Goal: Find specific page/section: Find specific page/section

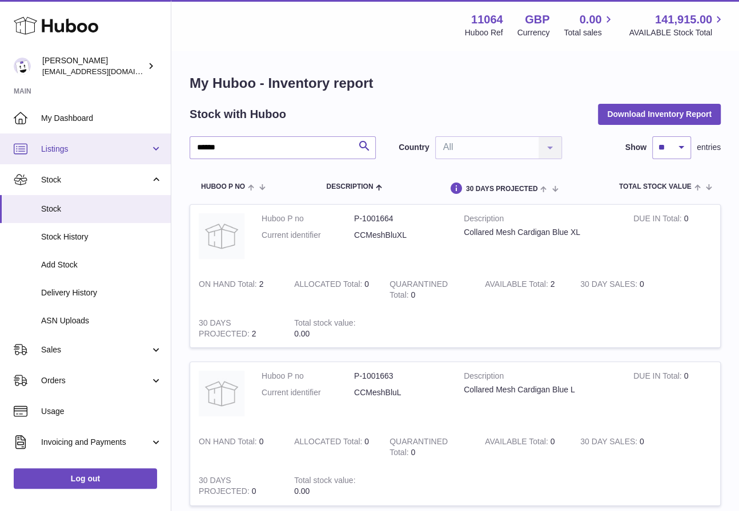
drag, startPoint x: 237, startPoint y: 155, endPoint x: 154, endPoint y: 154, distance: 83.3
type input "*"
type input "******"
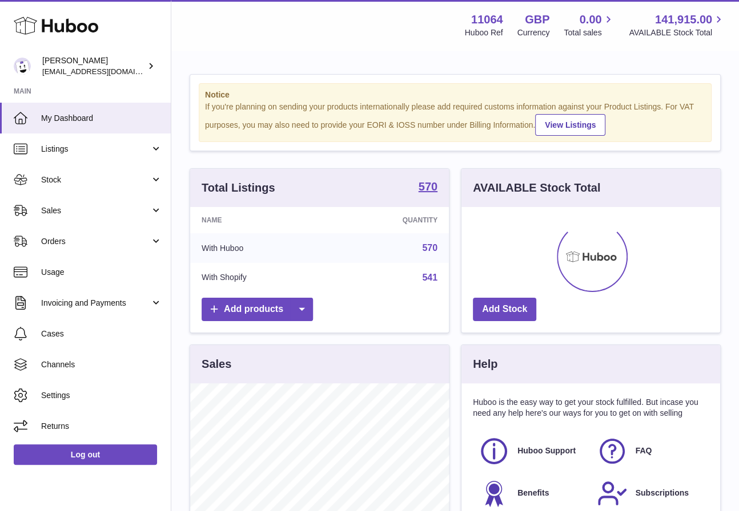
scroll to position [178, 259]
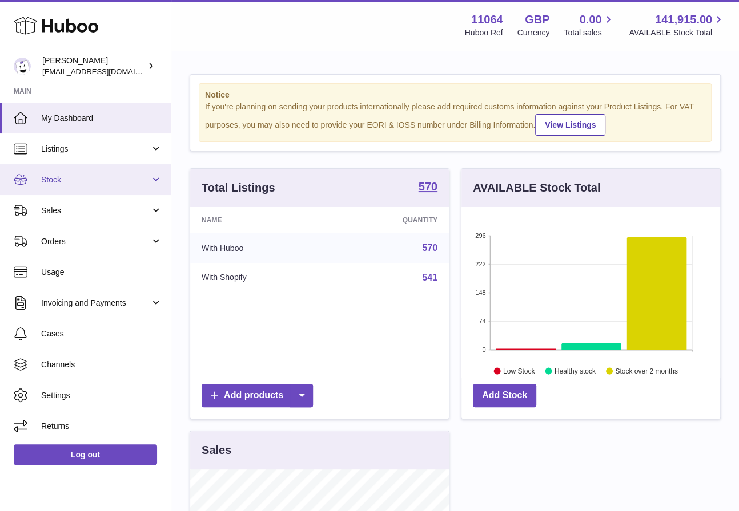
click at [113, 188] on link "Stock" at bounding box center [85, 179] width 171 height 31
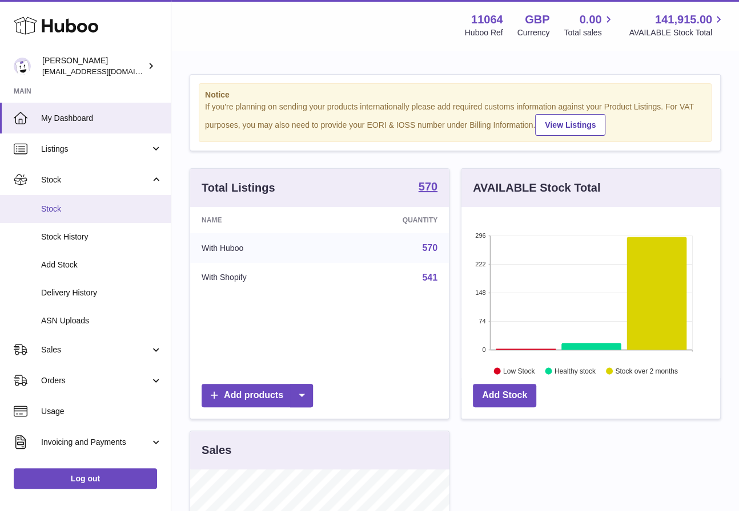
click at [110, 211] on span "Stock" at bounding box center [101, 209] width 121 height 11
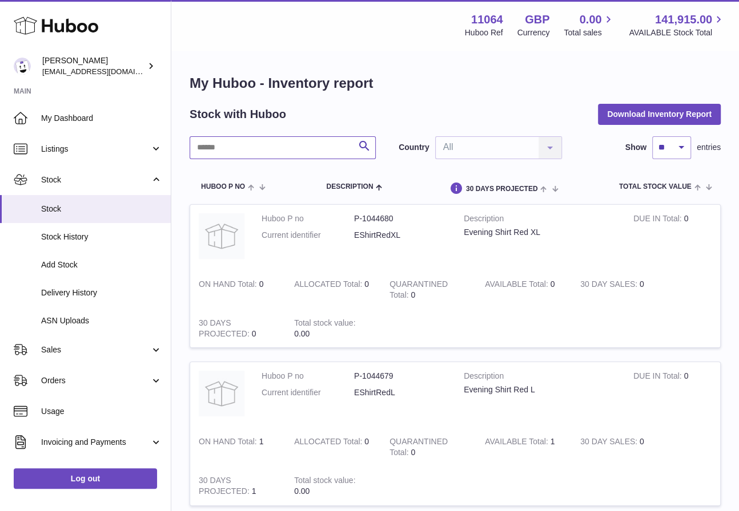
click at [247, 148] on input "text" at bounding box center [283, 147] width 186 height 23
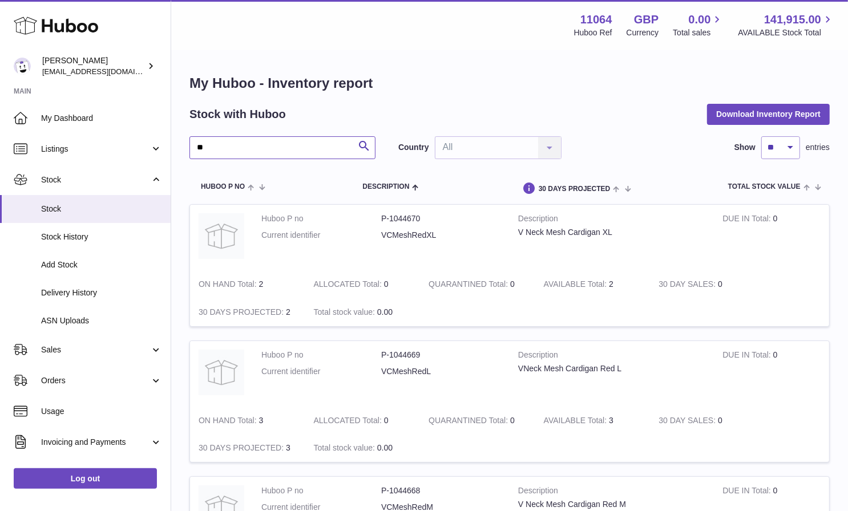
type input "*"
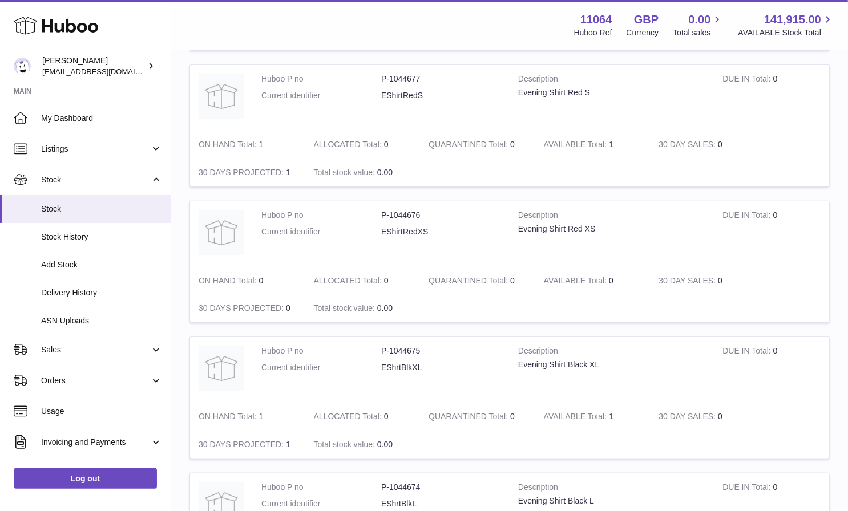
scroll to position [1171, 0]
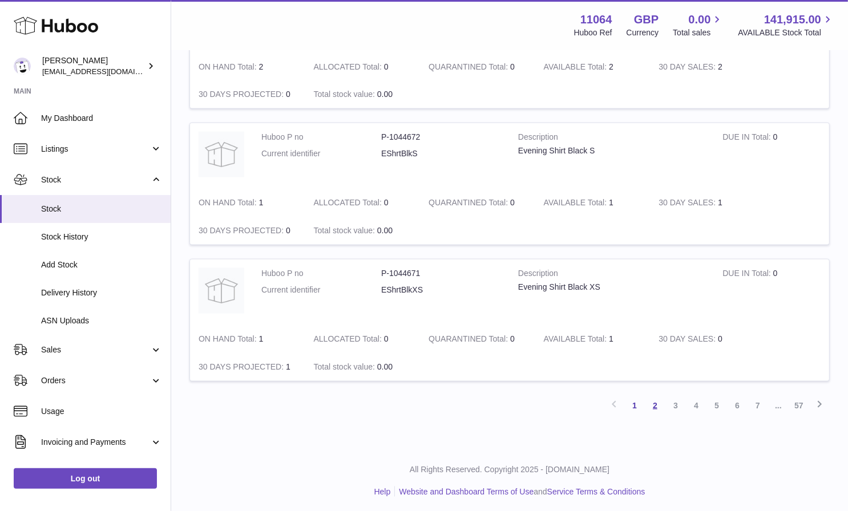
click at [658, 400] on link "2" at bounding box center [655, 406] width 21 height 21
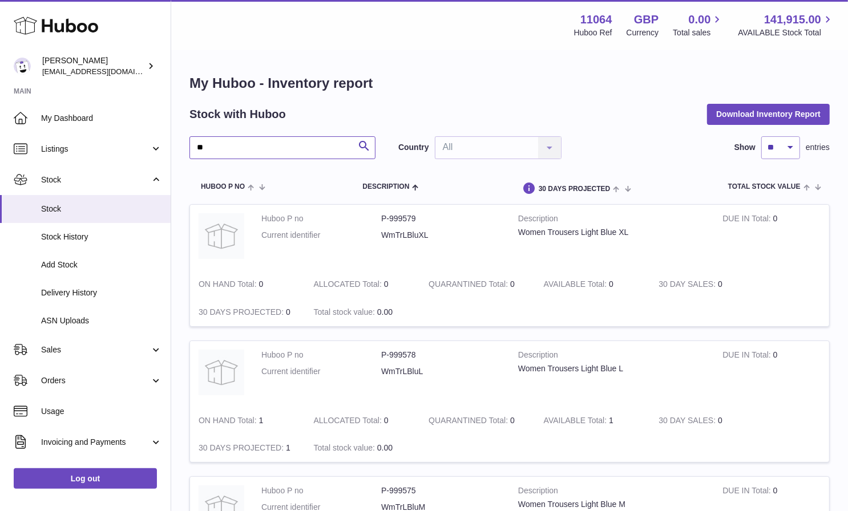
drag, startPoint x: 245, startPoint y: 155, endPoint x: 191, endPoint y: 151, distance: 54.3
click at [193, 151] on input "**" at bounding box center [283, 147] width 186 height 23
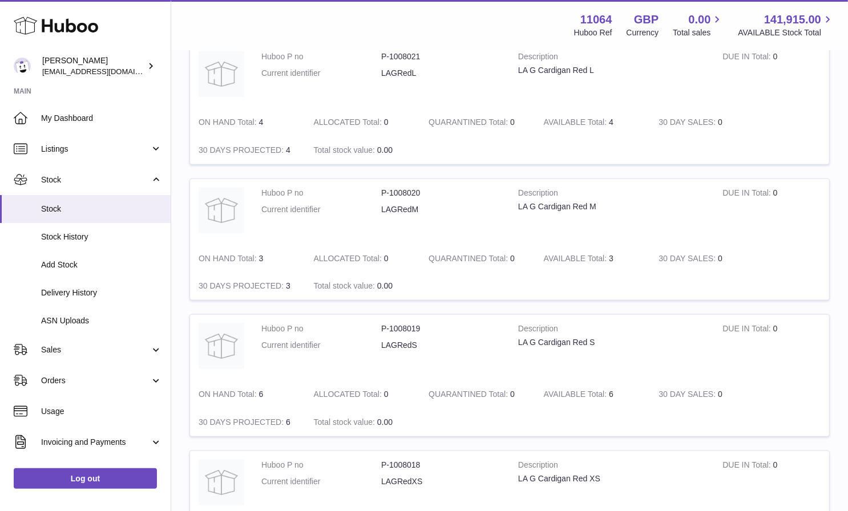
scroll to position [1171, 0]
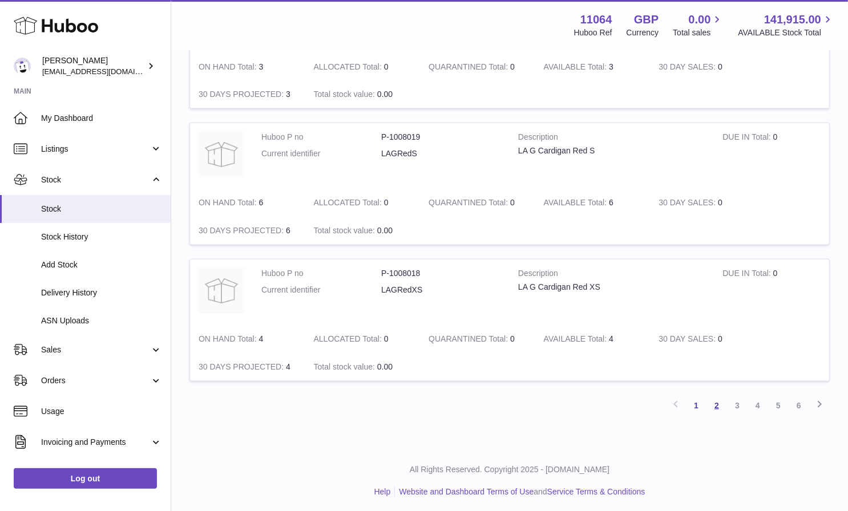
click at [717, 404] on link "2" at bounding box center [717, 406] width 21 height 21
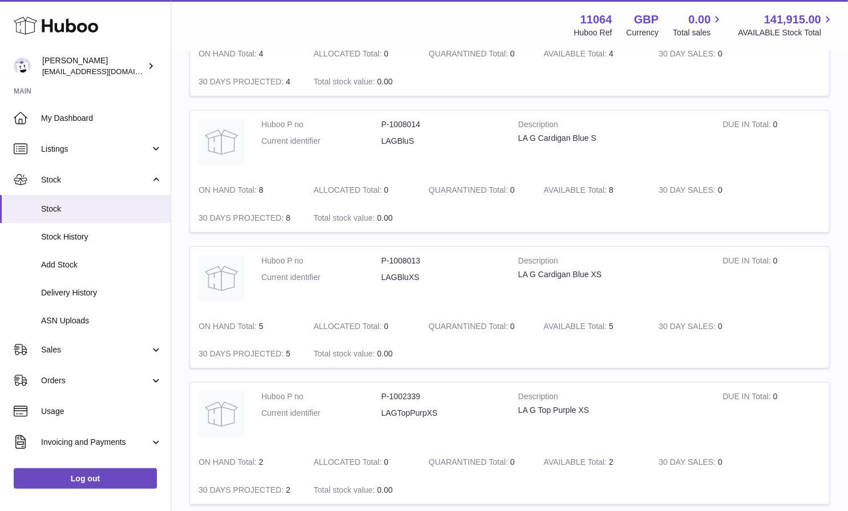
scroll to position [1171, 0]
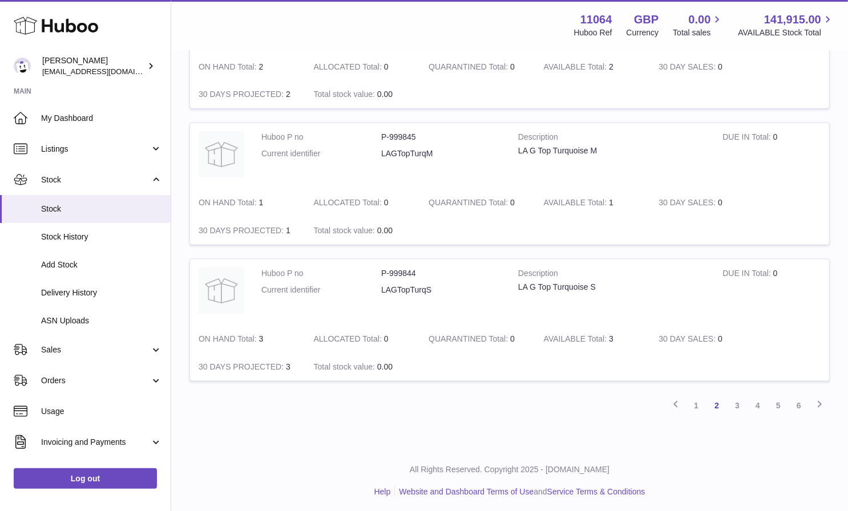
click at [738, 404] on link "3" at bounding box center [737, 406] width 21 height 21
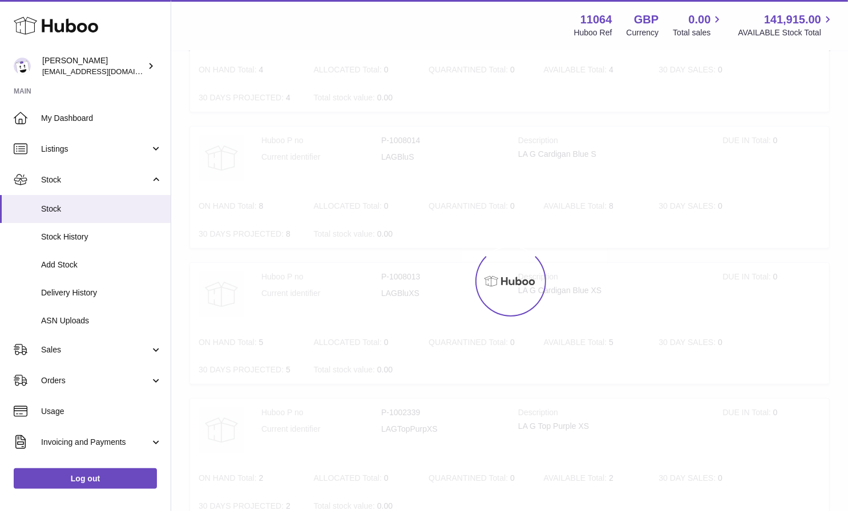
scroll to position [51, 0]
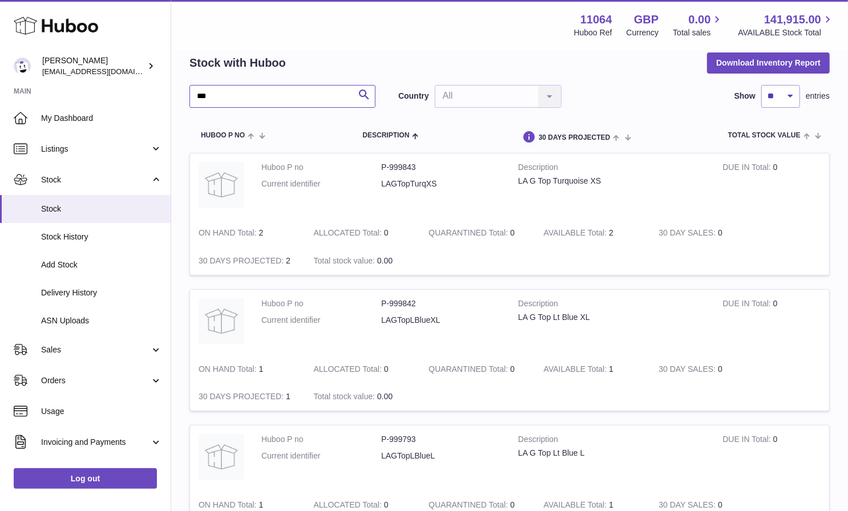
click at [286, 93] on input "***" at bounding box center [283, 96] width 186 height 23
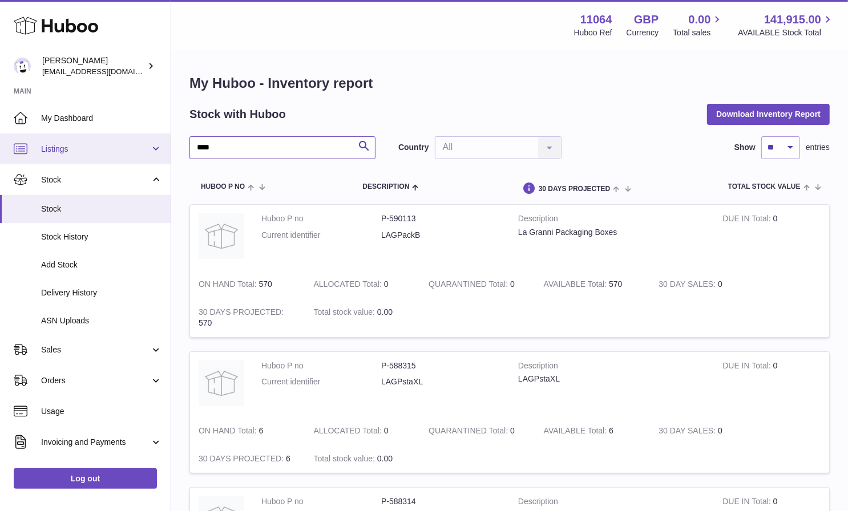
drag, startPoint x: 239, startPoint y: 145, endPoint x: 143, endPoint y: 145, distance: 96.5
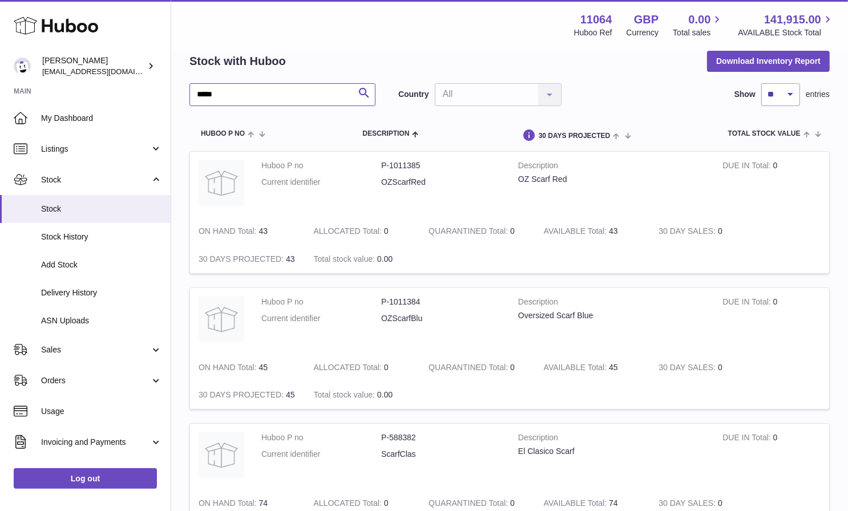
scroll to position [56, 0]
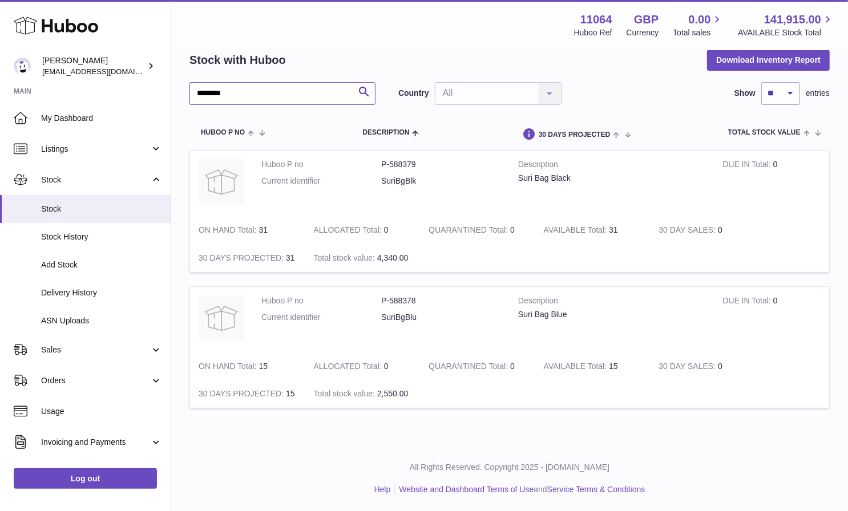
scroll to position [55, 0]
type input "********"
